Goal: Task Accomplishment & Management: Manage account settings

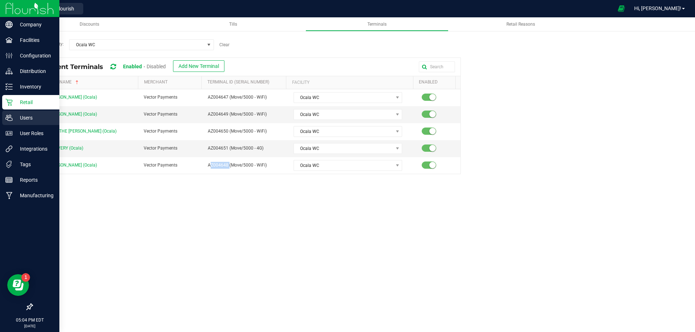
click at [14, 116] on p "Users" at bounding box center [34, 118] width 43 height 9
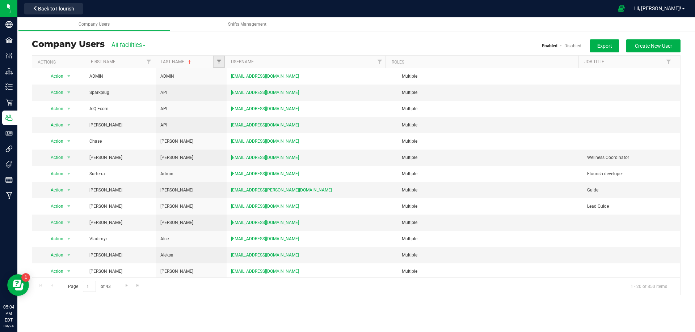
click at [219, 65] on link "Filter" at bounding box center [219, 62] width 12 height 12
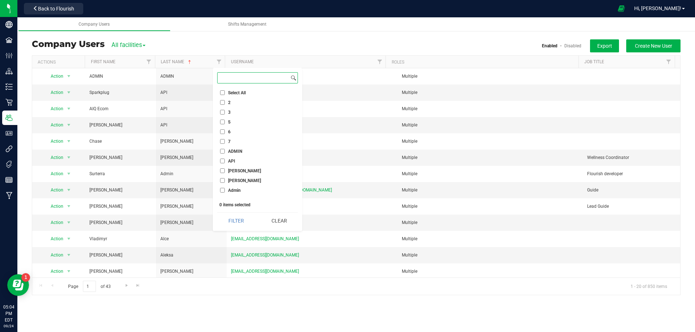
paste input "[PERSON_NAME]"
type input "[PERSON_NAME]"
click at [245, 172] on li "[PERSON_NAME]" at bounding box center [257, 171] width 81 height 8
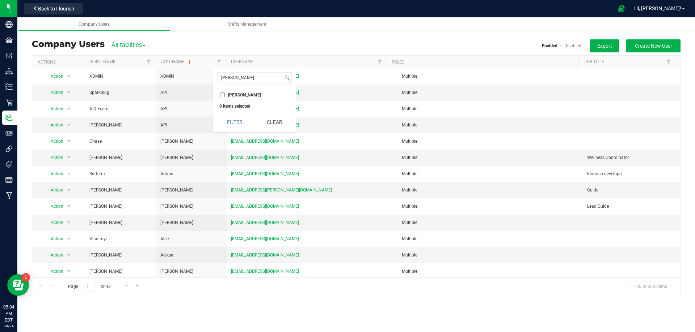
click at [224, 95] on input "[PERSON_NAME]" at bounding box center [222, 95] width 5 height 5
click at [222, 93] on input "[PERSON_NAME]" at bounding box center [222, 95] width 5 height 5
checkbox input "true"
click at [231, 121] on button "Filter" at bounding box center [234, 122] width 35 height 16
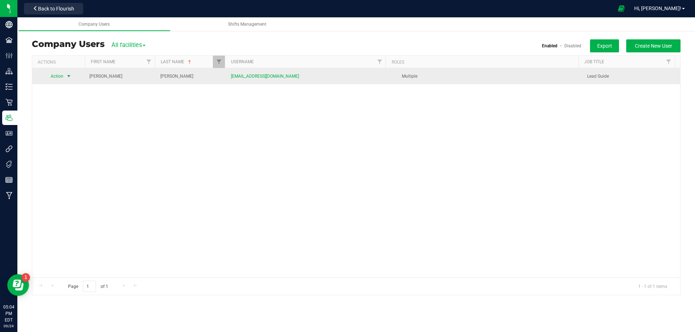
click at [63, 75] on span "Action" at bounding box center [54, 76] width 20 height 10
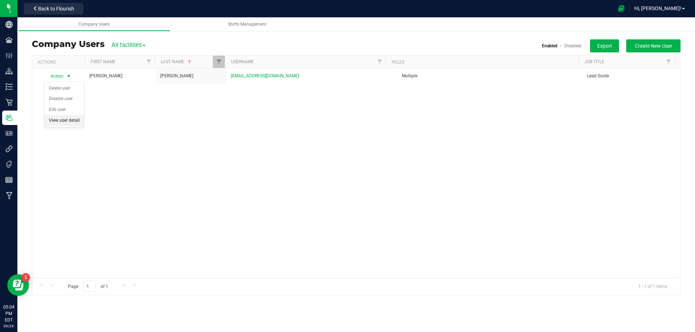
click at [57, 118] on li "View user detail" at bounding box center [63, 120] width 39 height 11
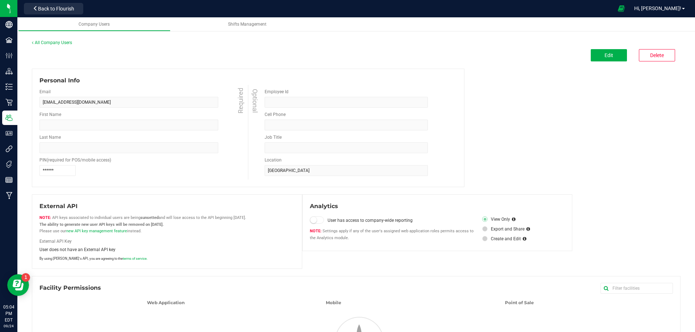
type input "[PERSON_NAME]"
type input "Lead Guide"
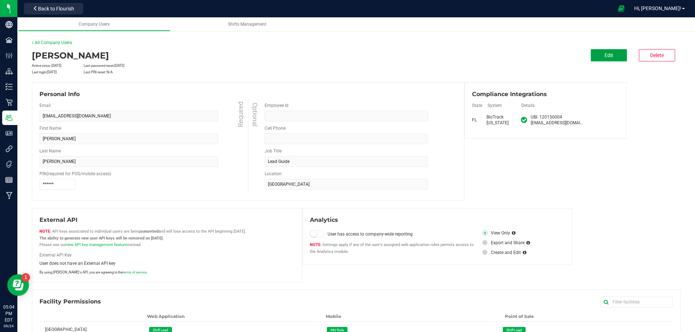
click at [597, 54] on button "Edit" at bounding box center [608, 55] width 36 height 12
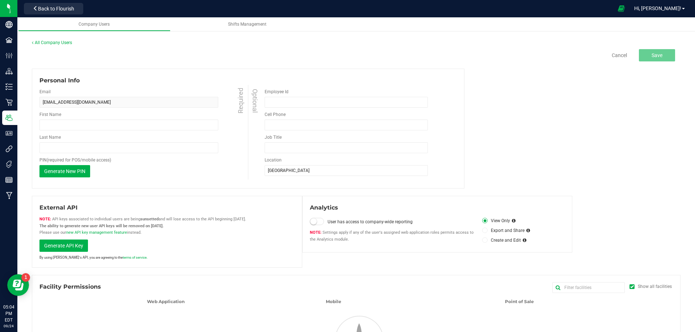
type input "[PERSON_NAME]"
type input "Lead Guide"
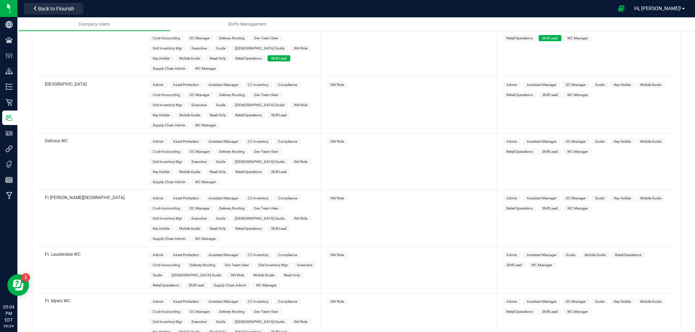
scroll to position [832, 0]
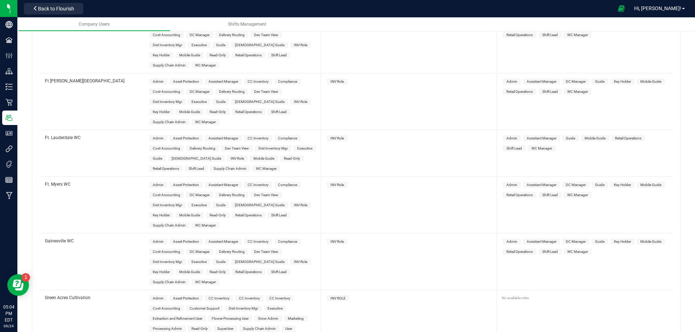
click at [188, 167] on span "Shift Lead" at bounding box center [196, 169] width 16 height 4
click at [513, 147] on span "Shift Lead" at bounding box center [514, 149] width 16 height 4
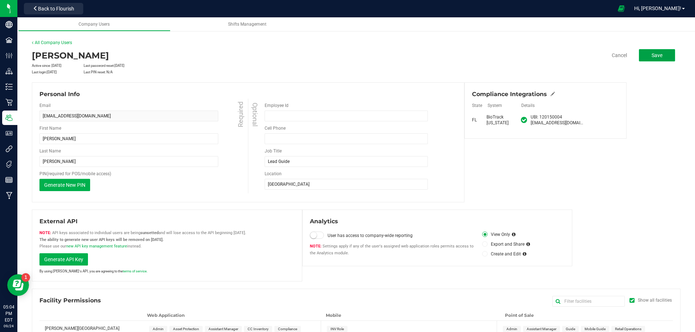
click at [656, 53] on span "Save" at bounding box center [656, 55] width 11 height 6
